Goal: Task Accomplishment & Management: Manage account settings

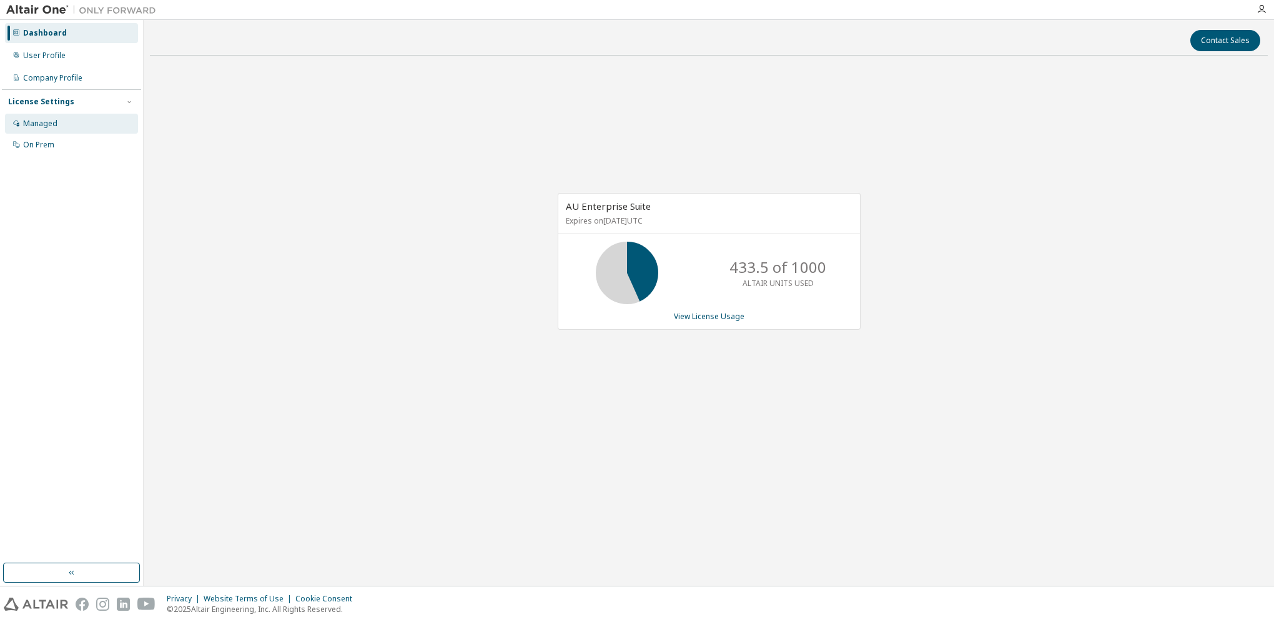
click at [41, 124] on div "Managed" at bounding box center [40, 124] width 34 height 10
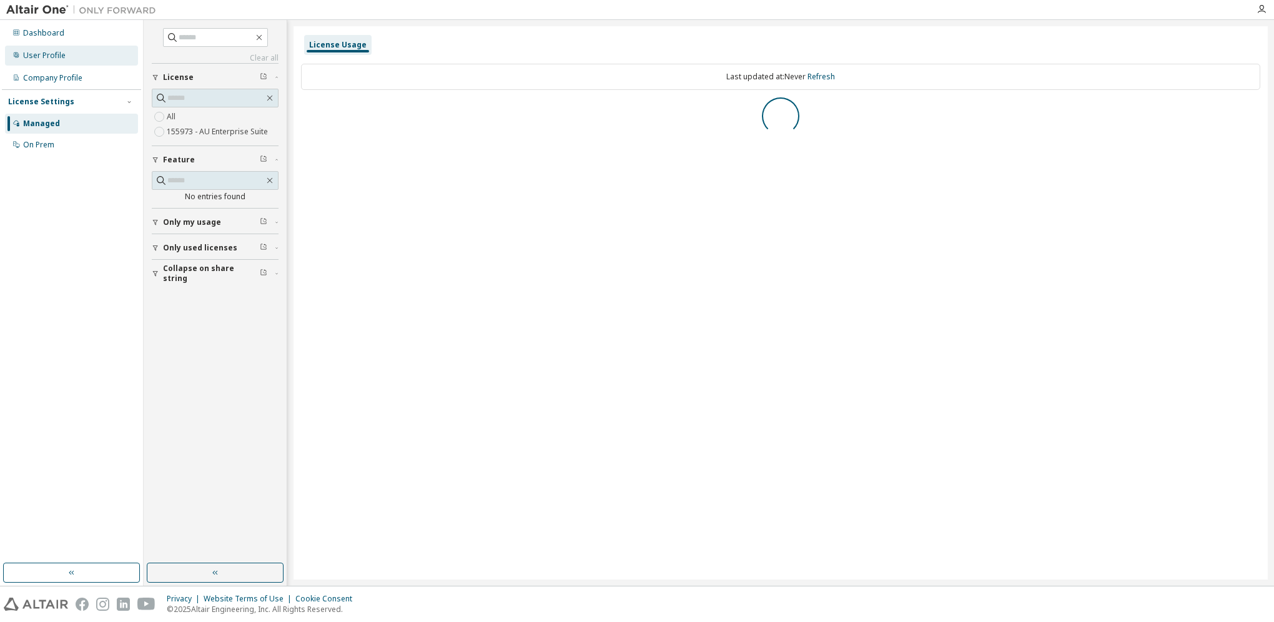
click at [54, 56] on div "User Profile" at bounding box center [44, 56] width 42 height 10
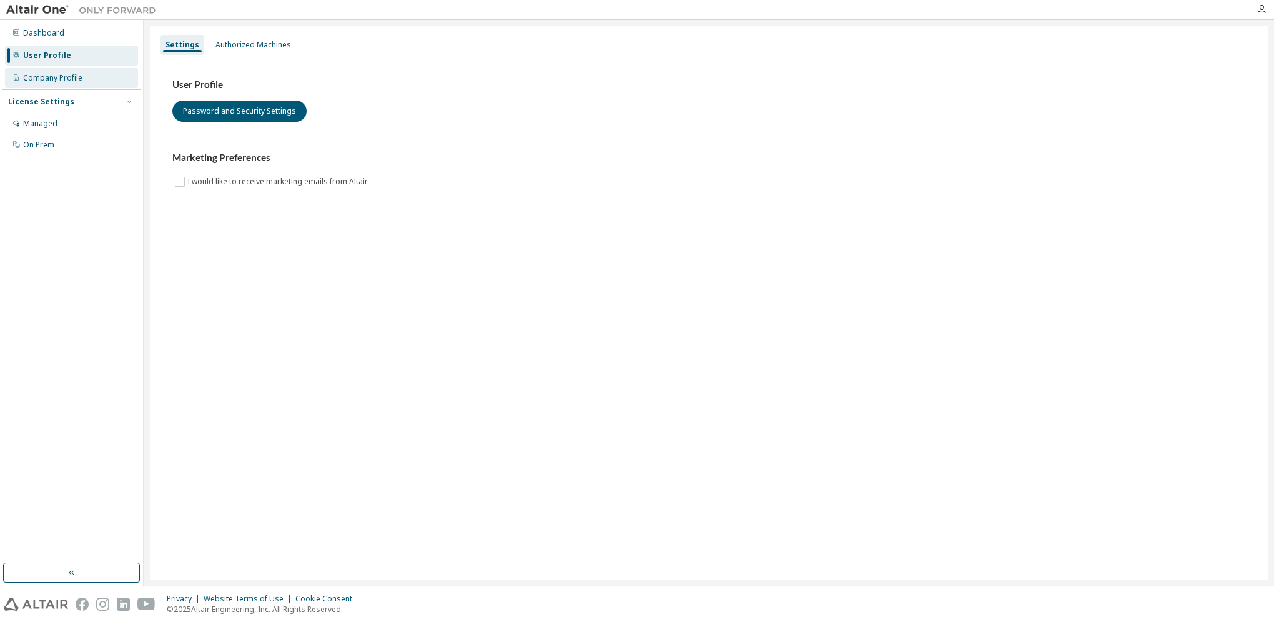
click at [57, 73] on div "Company Profile" at bounding box center [52, 78] width 59 height 10
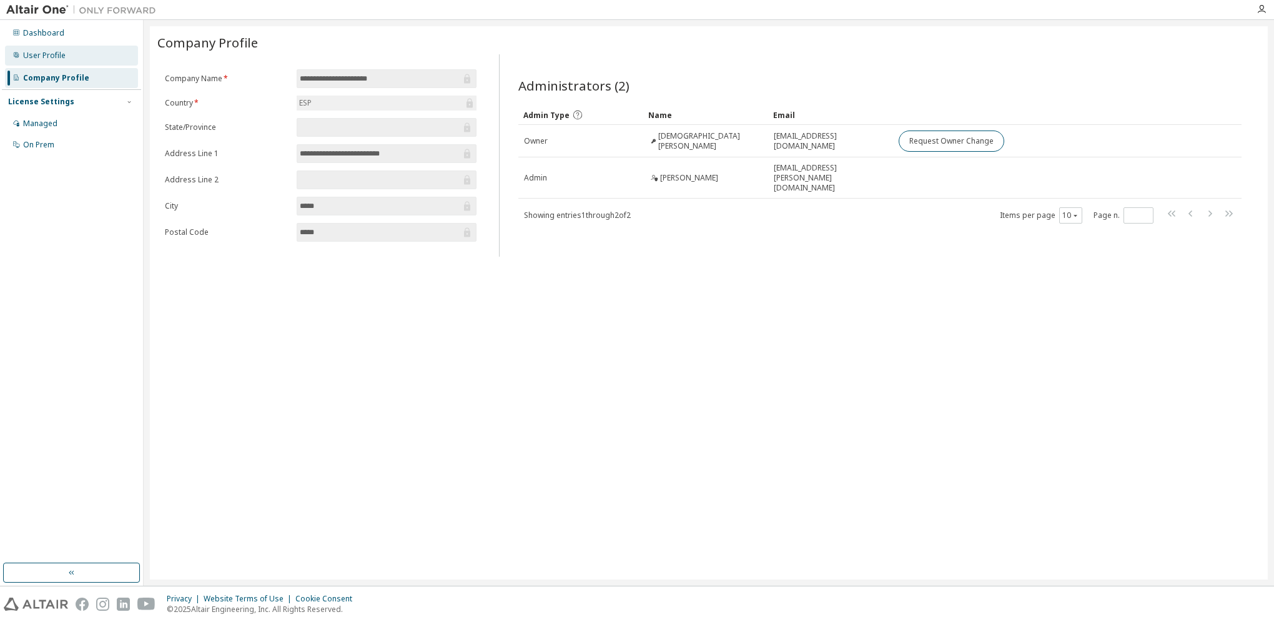
click at [54, 51] on div "User Profile" at bounding box center [44, 56] width 42 height 10
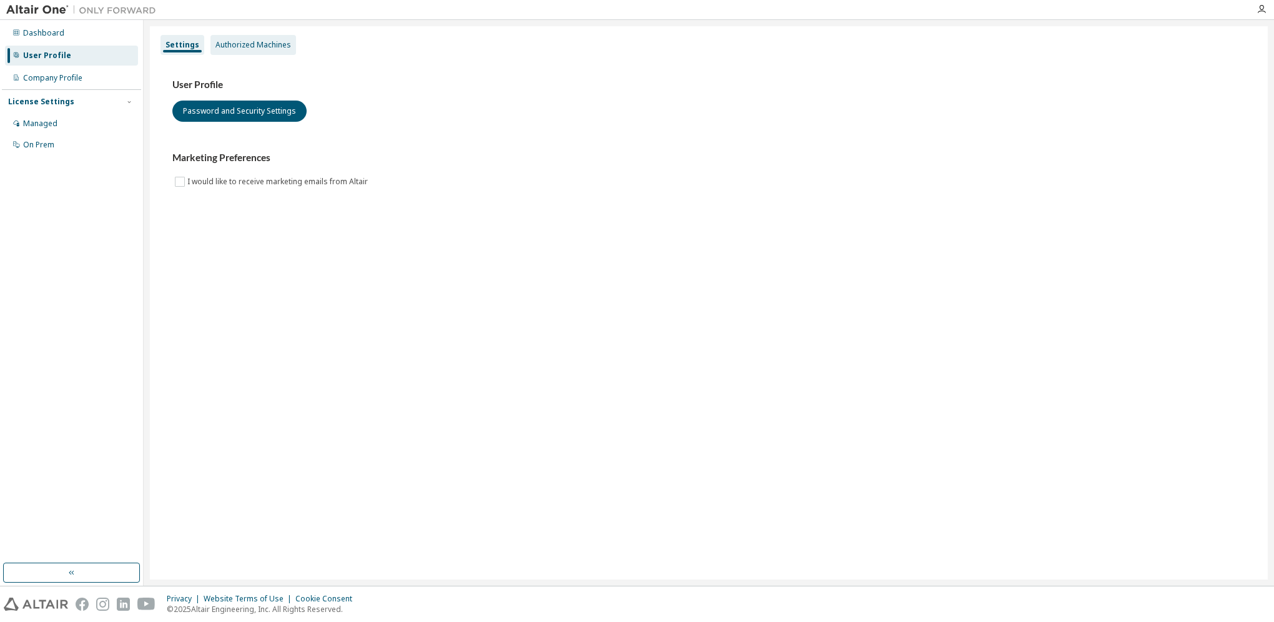
click at [240, 42] on div "Authorized Machines" at bounding box center [253, 45] width 76 height 10
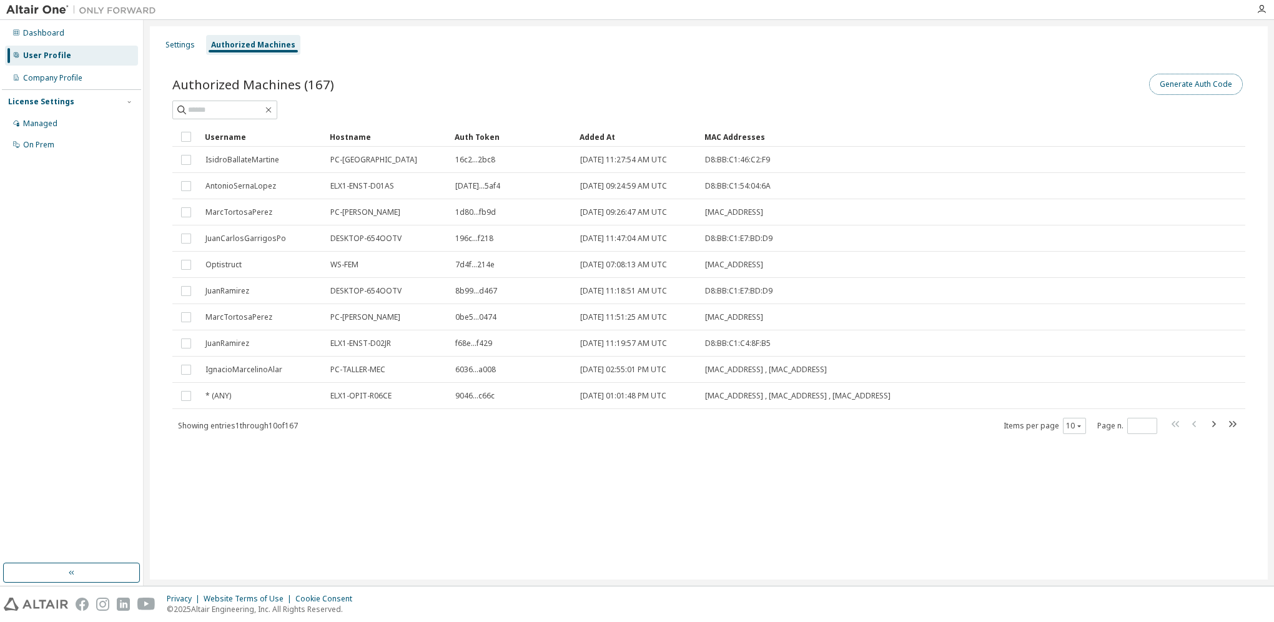
click at [1194, 84] on button "Generate Auth Code" at bounding box center [1196, 84] width 94 height 21
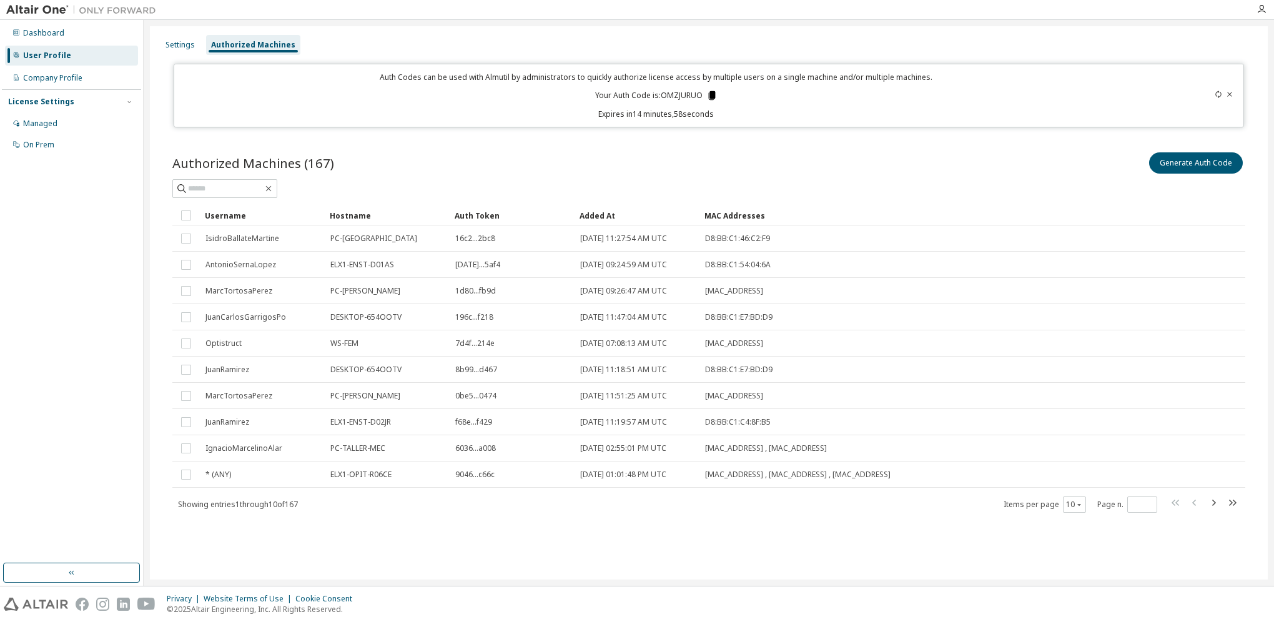
click at [710, 94] on icon at bounding box center [711, 95] width 7 height 9
